Goal: Task Accomplishment & Management: Complete application form

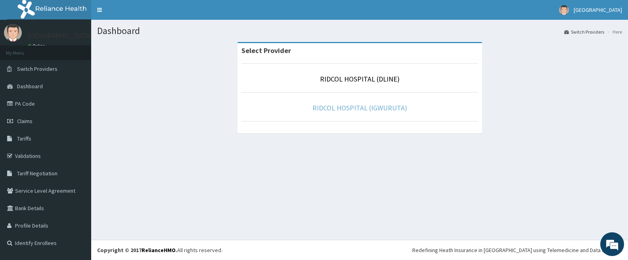
click at [324, 107] on link "RIDCOL HOSPITAL (IGWURUTA)" at bounding box center [359, 107] width 95 height 9
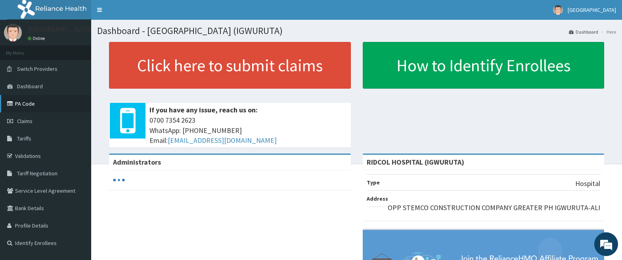
click at [29, 100] on link "PA Code" at bounding box center [45, 103] width 91 height 17
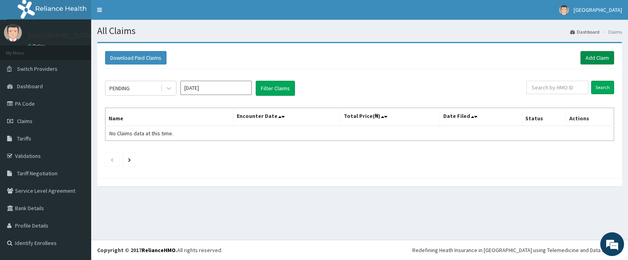
click at [586, 57] on link "Add Claim" at bounding box center [597, 57] width 34 height 13
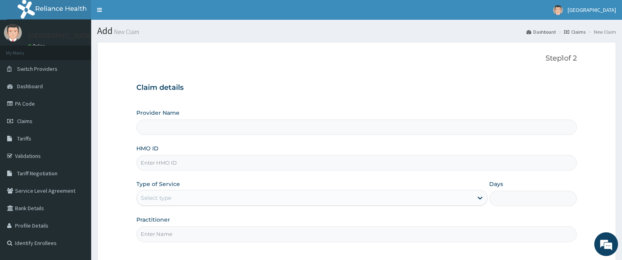
type input "RIDCOL HOSPITAL (IGWURUTA)"
click at [201, 162] on input "HMO ID" at bounding box center [356, 162] width 440 height 15
paste input "sfl/10363/d"
type input "sfl/10363/d"
click at [185, 198] on div "Select type" at bounding box center [305, 198] width 336 height 13
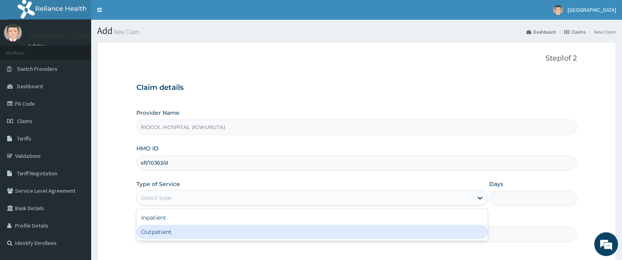
click at [181, 227] on div "Outpatient" at bounding box center [311, 232] width 351 height 14
type input "1"
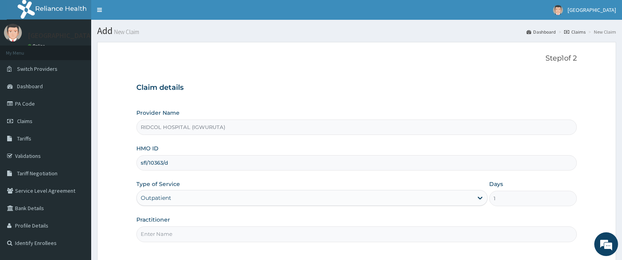
click at [179, 237] on input "Practitioner" at bounding box center [356, 234] width 440 height 15
type input "DR HAMMED"
click at [618, 190] on section "Step 1 of 2 Claim details Provider Name RIDCOL HOSPITAL (IGWURUTA) HMO ID sfl/1…" at bounding box center [356, 174] width 531 height 277
click at [618, 185] on section "Step 1 of 2 Claim details Provider Name RIDCOL HOSPITAL (IGWURUTA) HMO ID sfl/1…" at bounding box center [356, 174] width 531 height 277
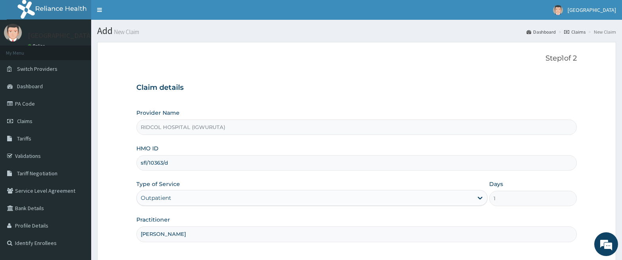
click at [618, 174] on section "Step 1 of 2 Claim details Provider Name RIDCOL HOSPITAL (IGWURUTA) HMO ID sfl/1…" at bounding box center [356, 174] width 531 height 277
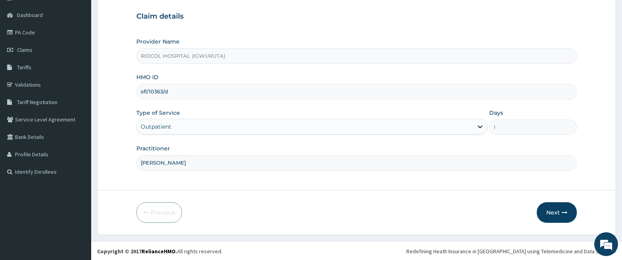
scroll to position [73, 0]
click at [557, 209] on button "Next" at bounding box center [556, 211] width 40 height 21
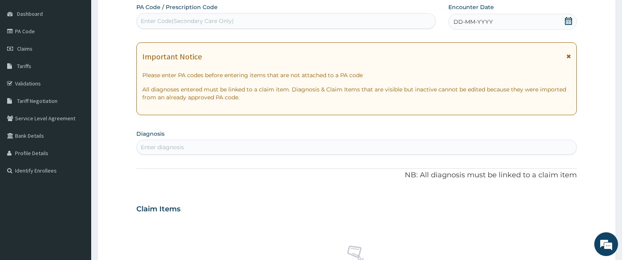
click at [198, 19] on div "Enter Code(Secondary Care Only)" at bounding box center [187, 21] width 93 height 8
paste input "PA/445725"
type input "PA/445725"
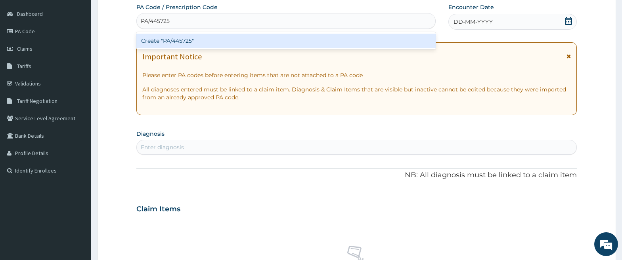
click at [204, 39] on div "Create "PA/445725"" at bounding box center [285, 41] width 299 height 14
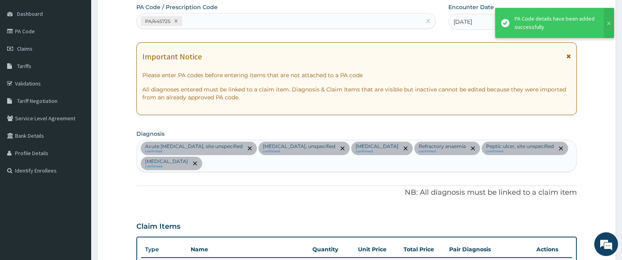
scroll to position [773, 0]
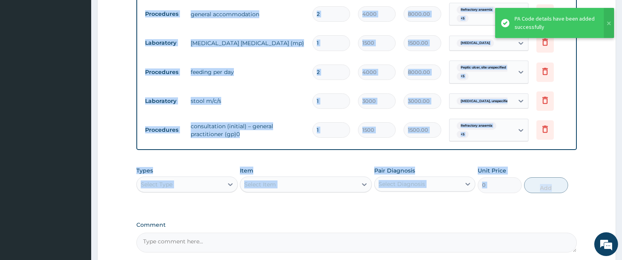
drag, startPoint x: 618, startPoint y: 121, endPoint x: 618, endPoint y: 177, distance: 55.5
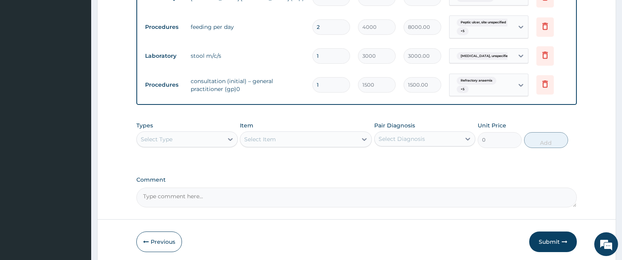
scroll to position [849, 0]
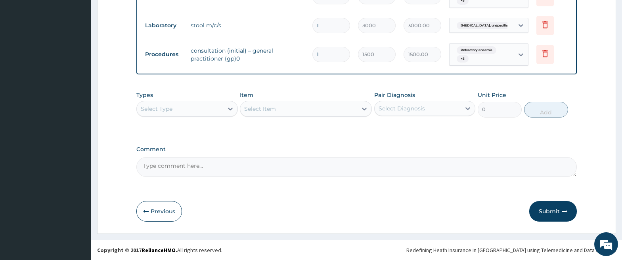
click at [547, 213] on button "Submit" at bounding box center [553, 211] width 48 height 21
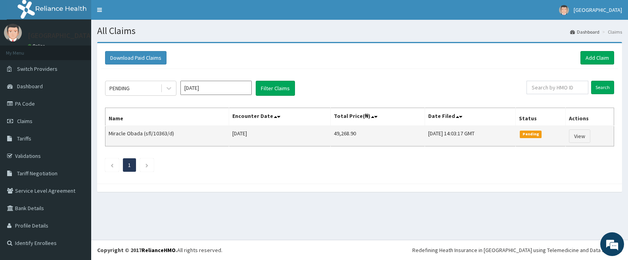
click at [170, 134] on td "Miracle Obada (sfl/10363/d)" at bounding box center [167, 136] width 124 height 21
drag, startPoint x: 168, startPoint y: 134, endPoint x: 145, endPoint y: 133, distance: 23.8
click at [145, 133] on td "Miracle Obada (sfl/10363/d)" at bounding box center [167, 136] width 124 height 21
click at [170, 133] on td "Miracle Obada (sfl/10363/d)" at bounding box center [167, 136] width 124 height 21
drag, startPoint x: 170, startPoint y: 133, endPoint x: 145, endPoint y: 134, distance: 24.6
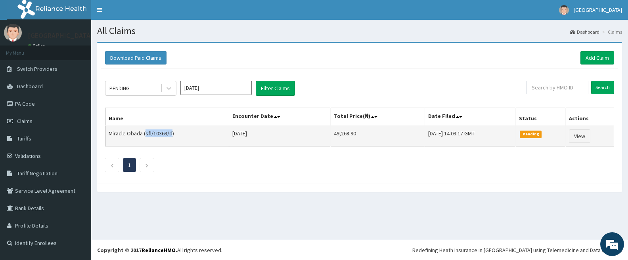
click at [145, 134] on td "Miracle Obada (sfl/10363/d)" at bounding box center [167, 136] width 124 height 21
copy td "sfl/10363/d"
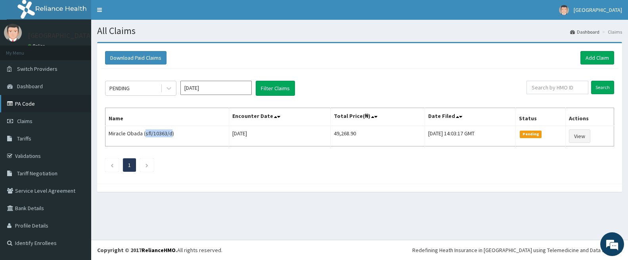
click at [45, 105] on link "PA Code" at bounding box center [45, 103] width 91 height 17
